Goal: Information Seeking & Learning: Check status

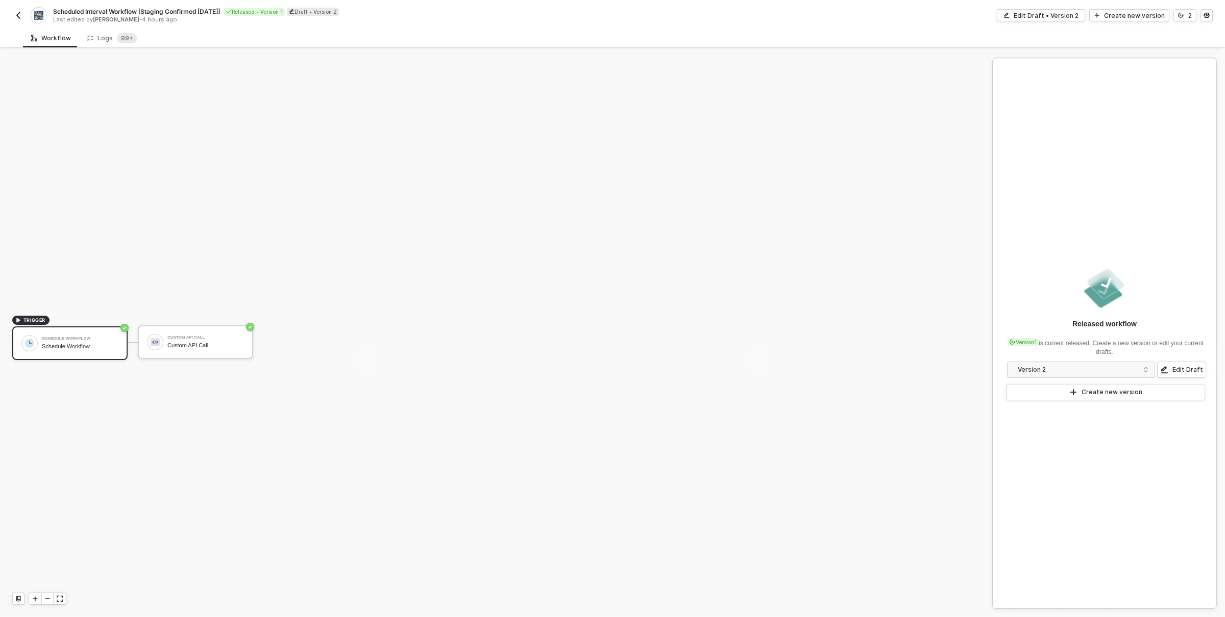
scroll to position [19, 0]
click at [118, 39] on sup "99+" at bounding box center [127, 38] width 20 height 10
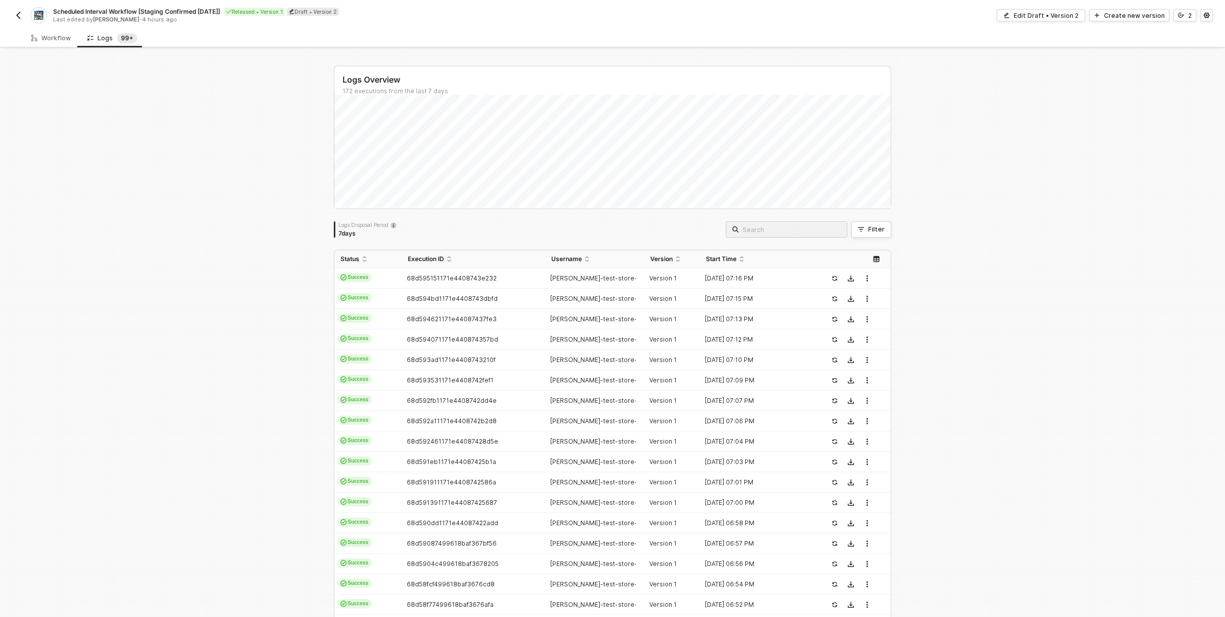
click at [1072, 258] on div "Logs Overview 172 executions from the last 7 days Mon 22 Success 0 Failure 0 Lo…" at bounding box center [612, 385] width 1225 height 672
click at [520, 282] on div "68d595151171e4408743e232" at bounding box center [469, 279] width 135 height 8
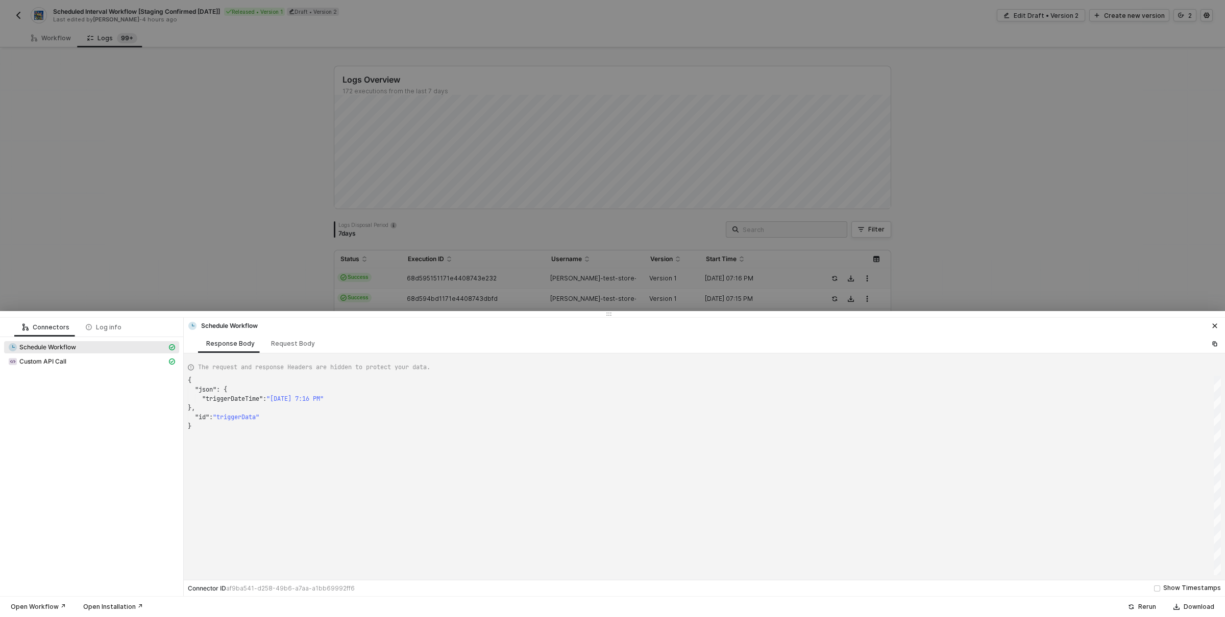
scroll to position [46, 0]
click at [239, 344] on div "Response Body" at bounding box center [230, 344] width 48 height 8
click at [296, 343] on div "Request Body" at bounding box center [293, 344] width 44 height 8
click at [102, 328] on div "Log info" at bounding box center [104, 327] width 36 height 8
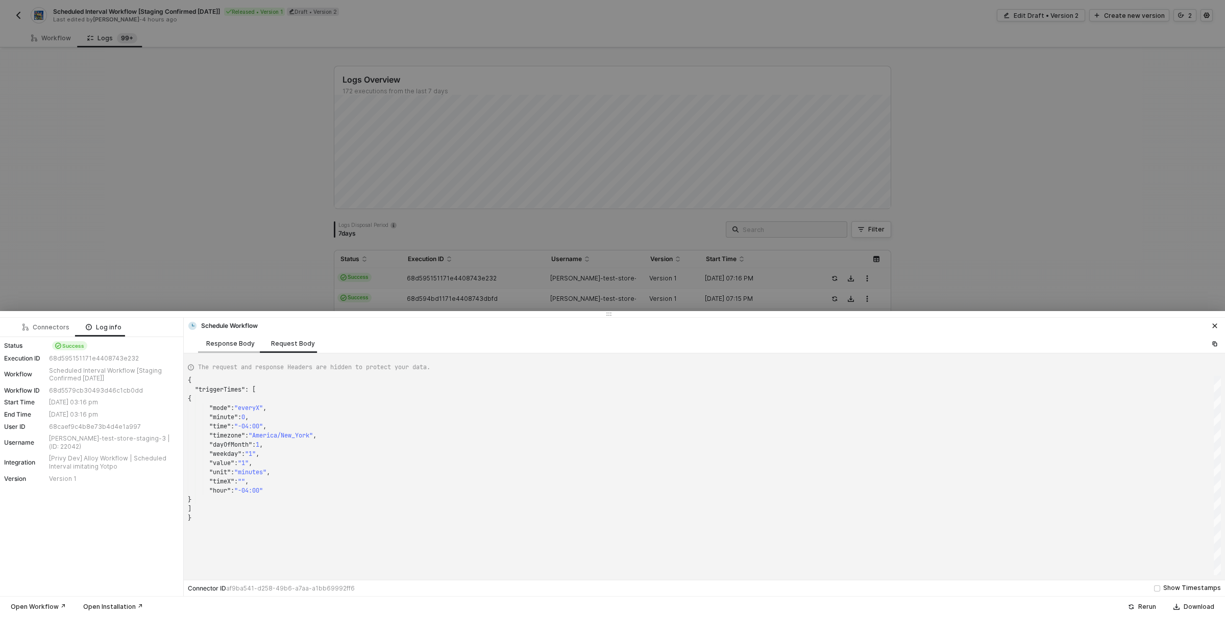
click at [241, 341] on div "Response Body" at bounding box center [230, 344] width 48 height 8
click at [39, 322] on div "Connectors" at bounding box center [45, 327] width 63 height 19
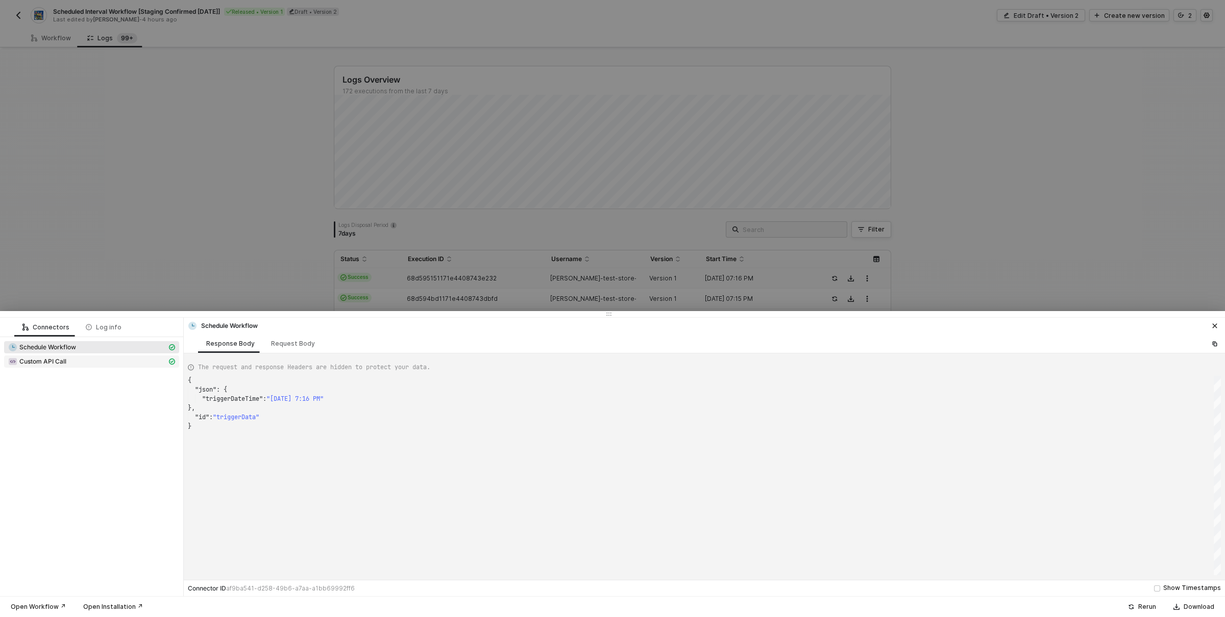
click at [64, 359] on span "Custom API Call" at bounding box center [42, 362] width 47 height 8
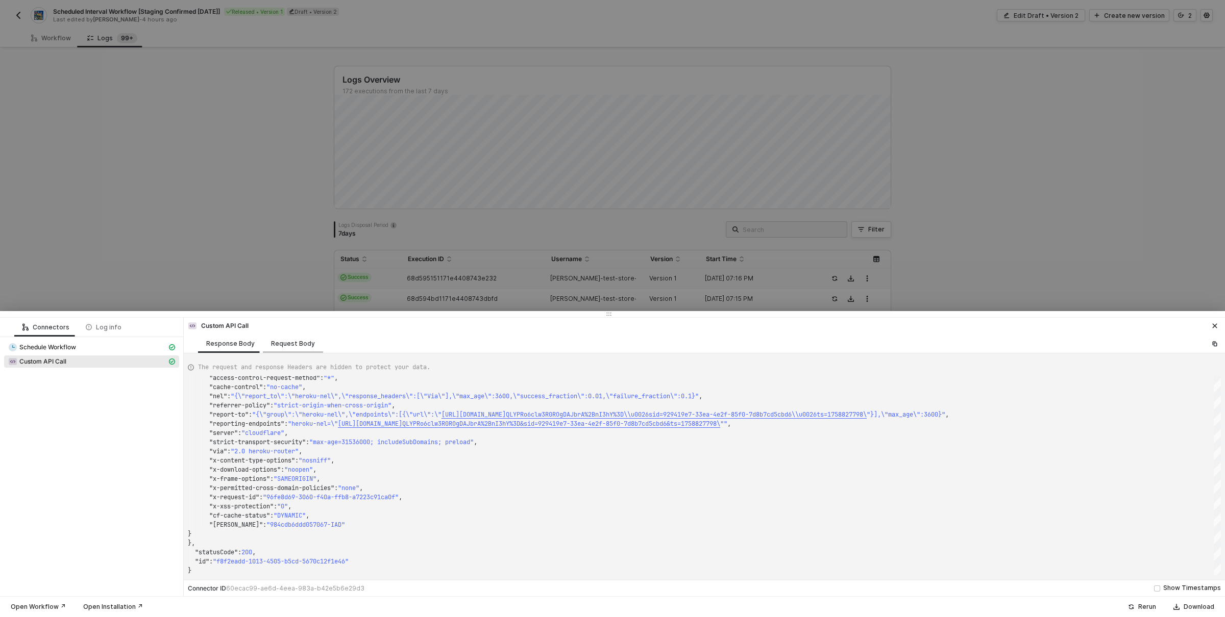
click at [292, 338] on div "Request Body" at bounding box center [293, 343] width 60 height 19
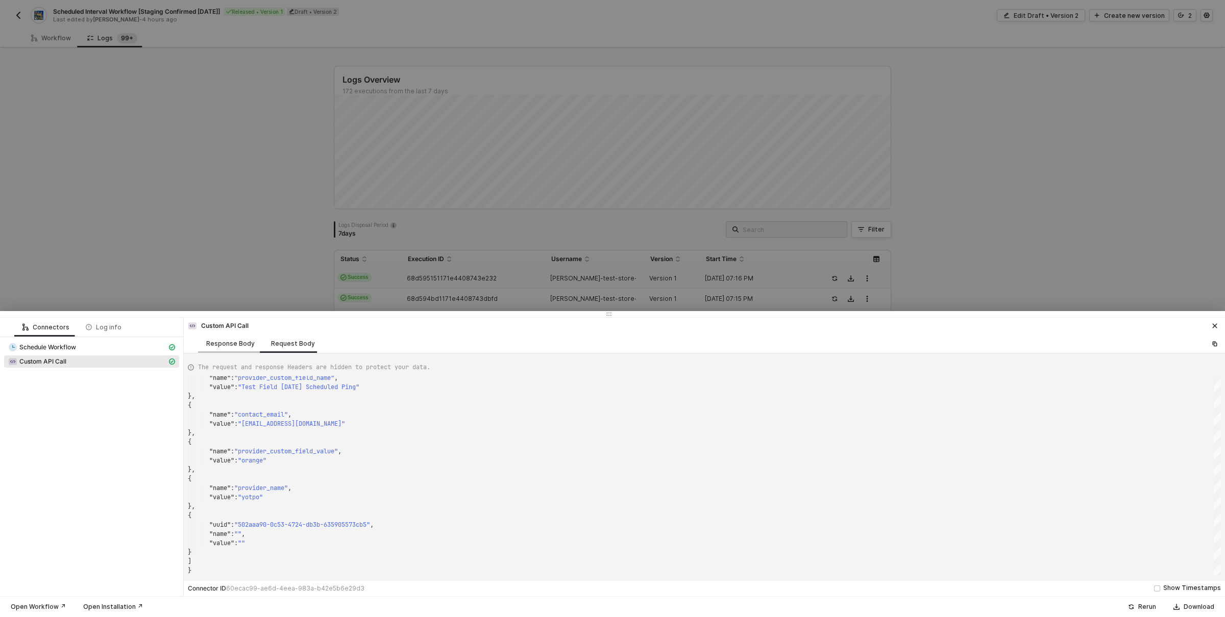
click at [232, 344] on div "Response Body" at bounding box center [230, 344] width 48 height 8
type textarea "{ "json": { "data": null, "headers": { "date": "[DATE] 19:16:38 GMT", "content-…"
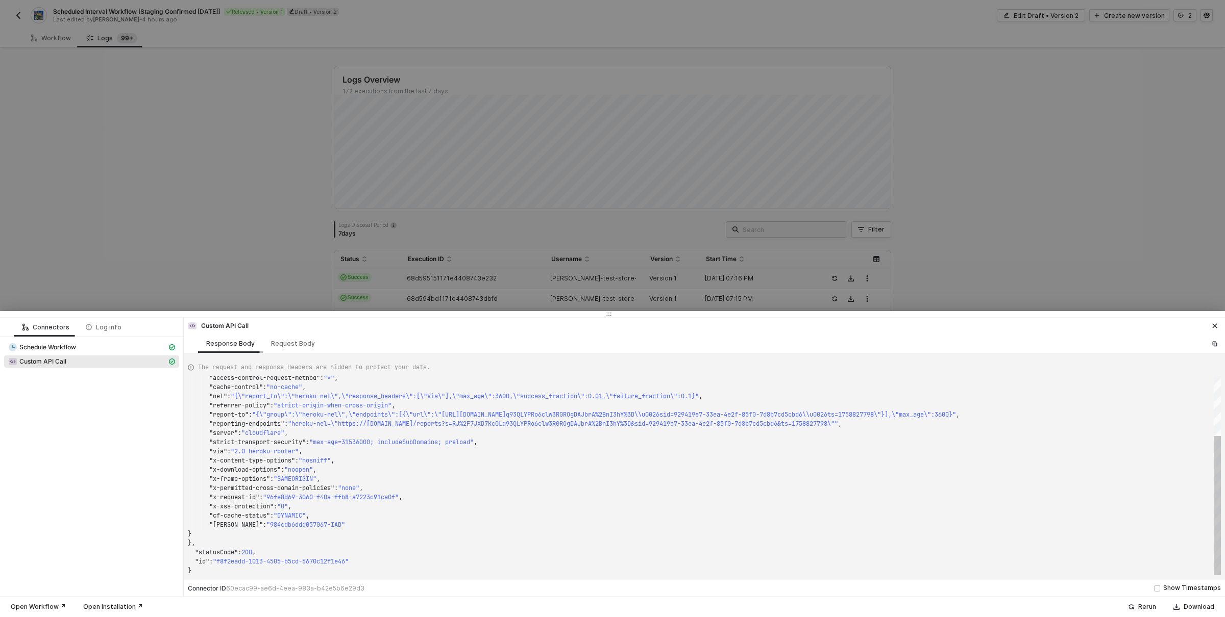
scroll to position [92, 0]
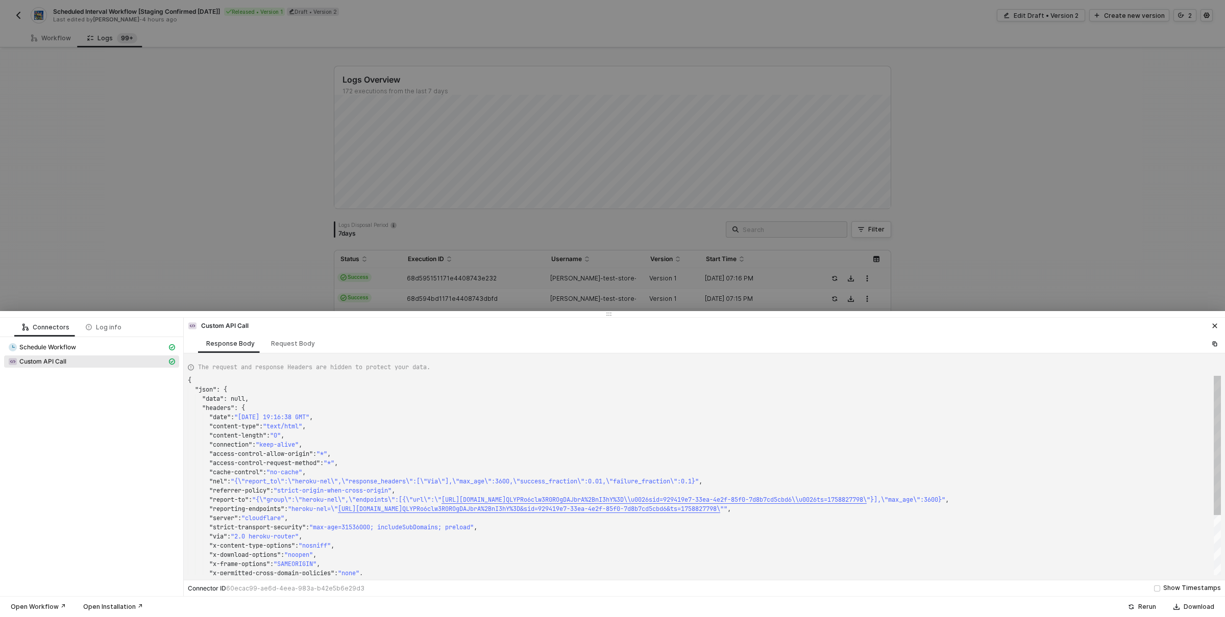
click at [1212, 326] on icon "icon-close" at bounding box center [1214, 326] width 6 height 6
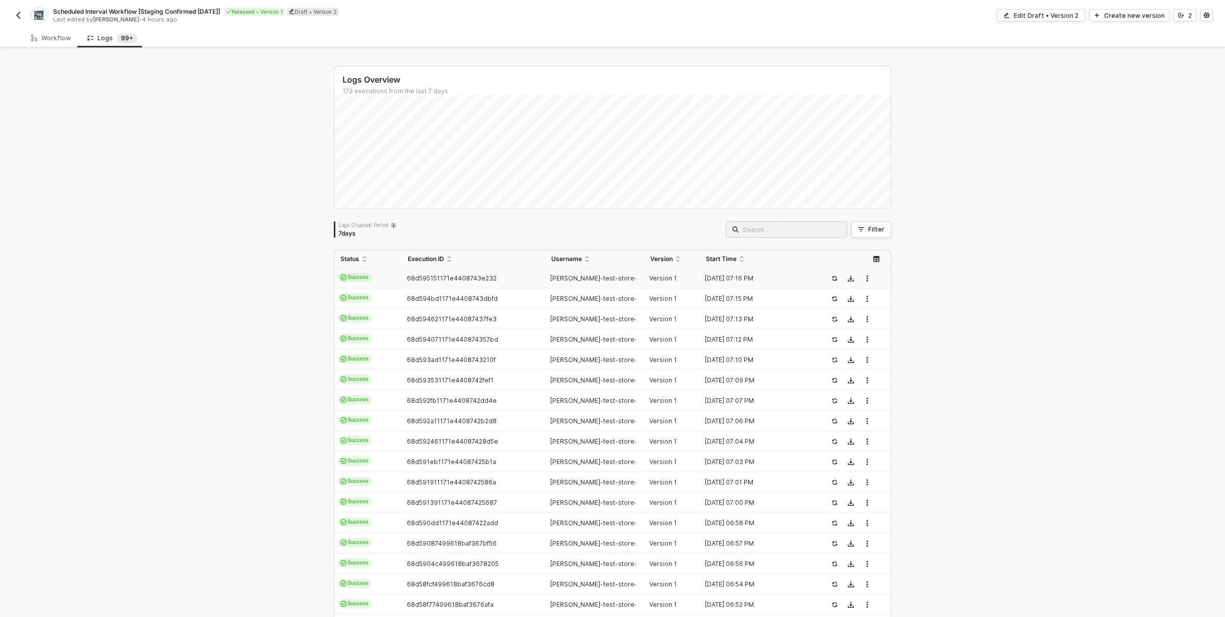
click at [982, 247] on div "Logs Overview 172 executions from the last 7 days Logs Disposal Period 7 days F…" at bounding box center [612, 385] width 1225 height 672
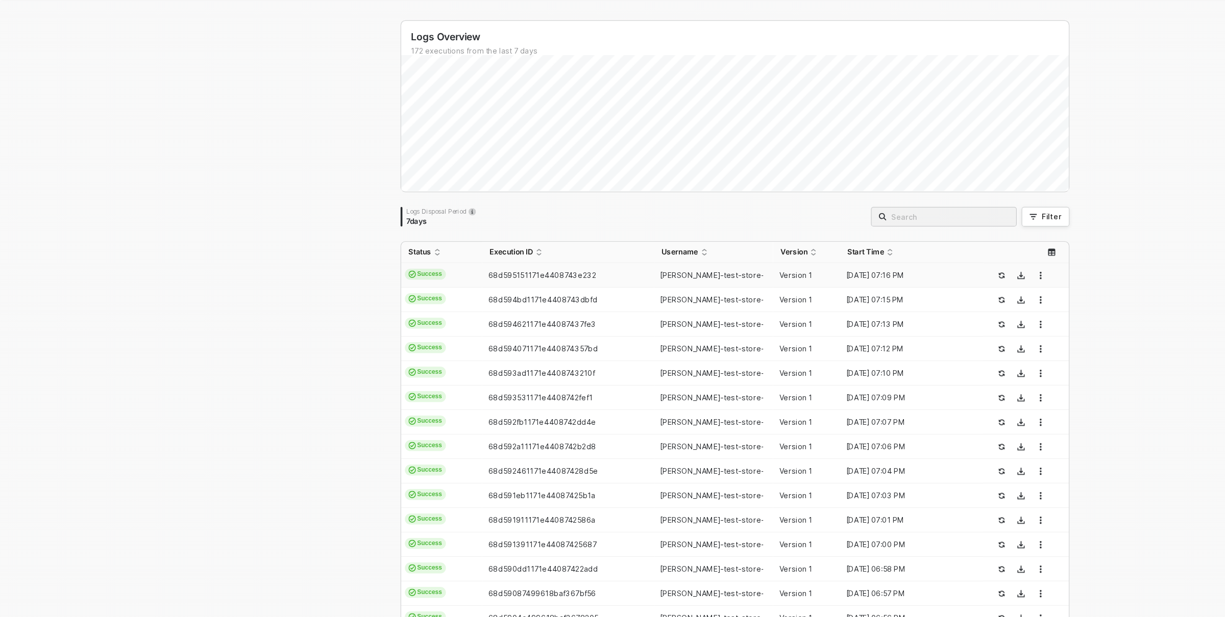
scroll to position [0, 0]
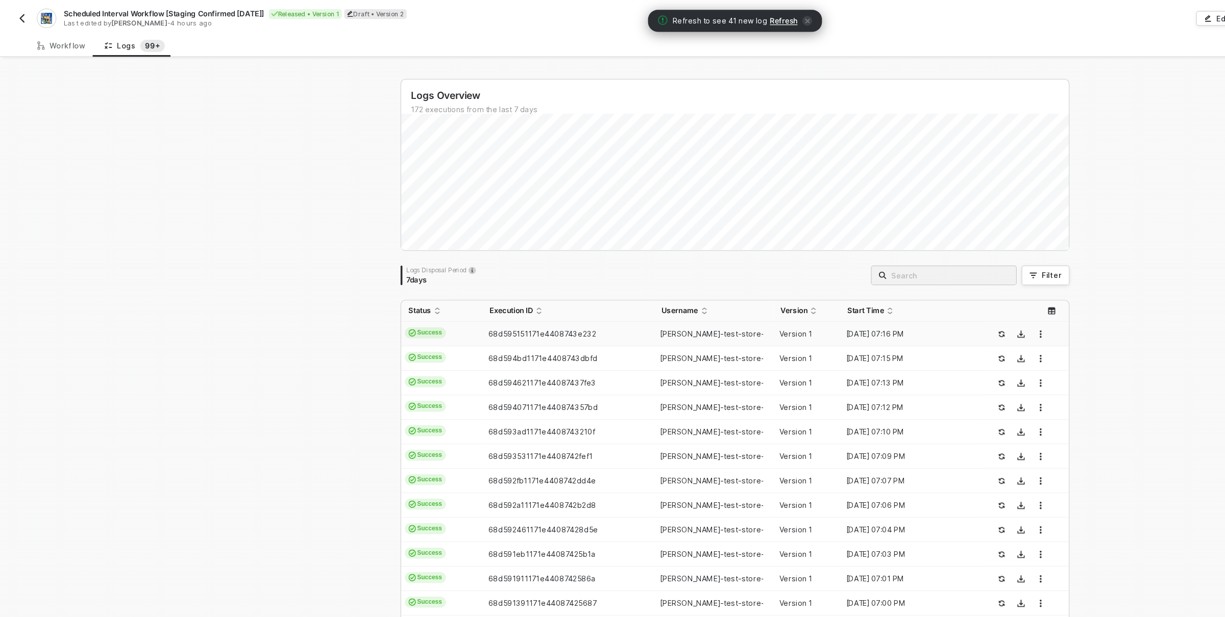
click at [18, 14] on img "button" at bounding box center [18, 15] width 8 height 8
